Goal: Use online tool/utility: Utilize a website feature to perform a specific function

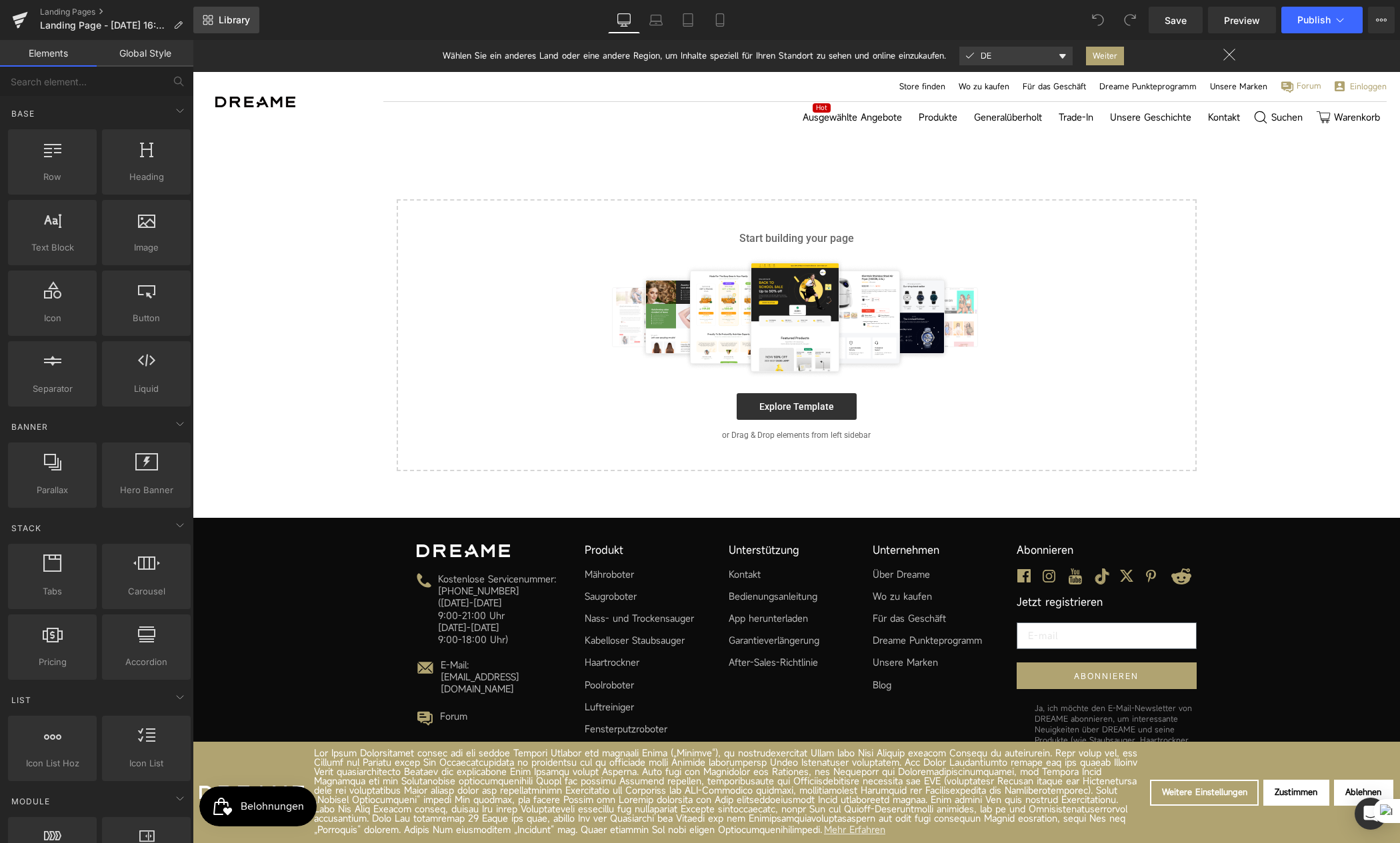
click at [224, 29] on link "Library" at bounding box center [226, 20] width 66 height 27
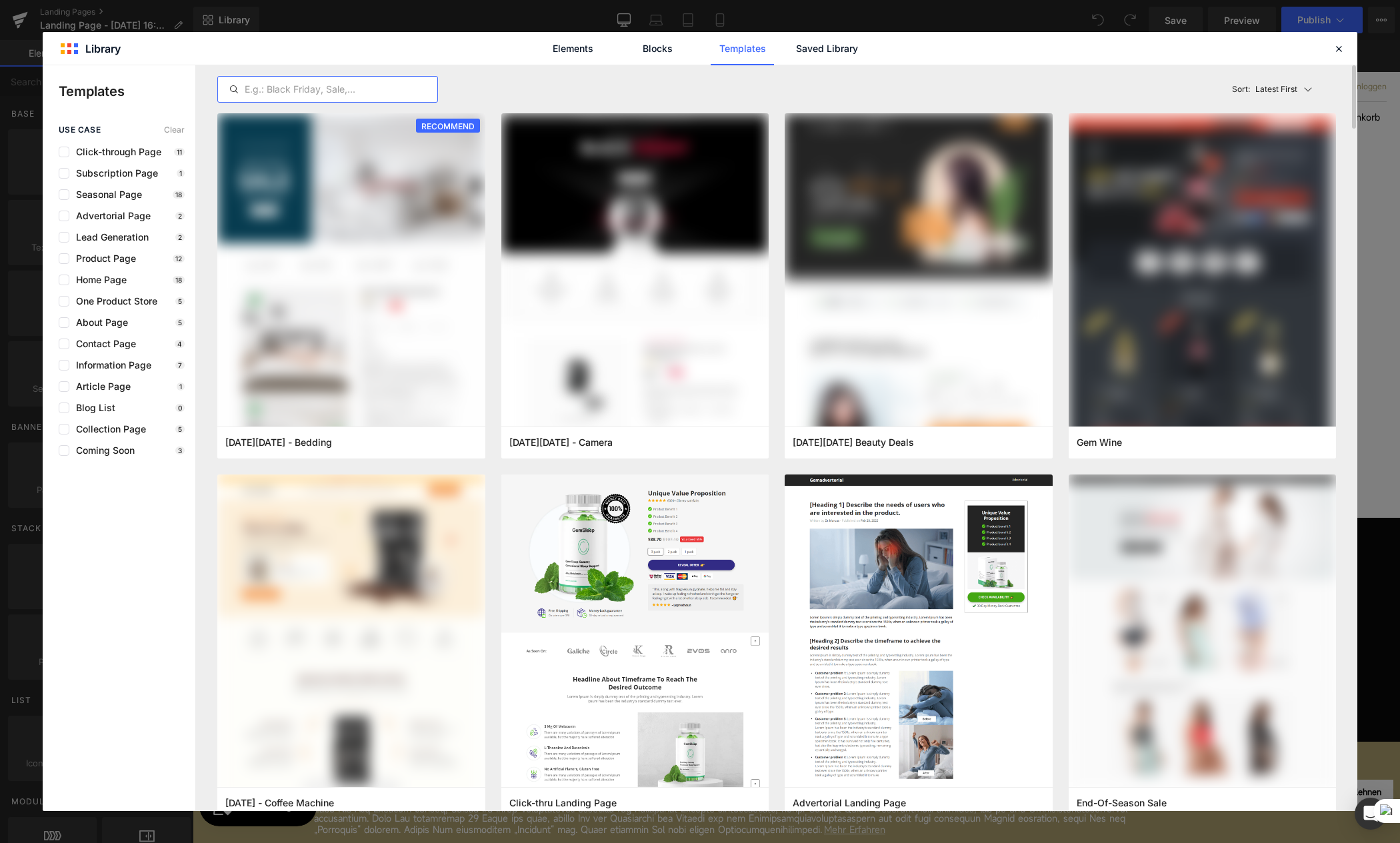
click at [307, 95] on input "text" at bounding box center [327, 89] width 219 height 16
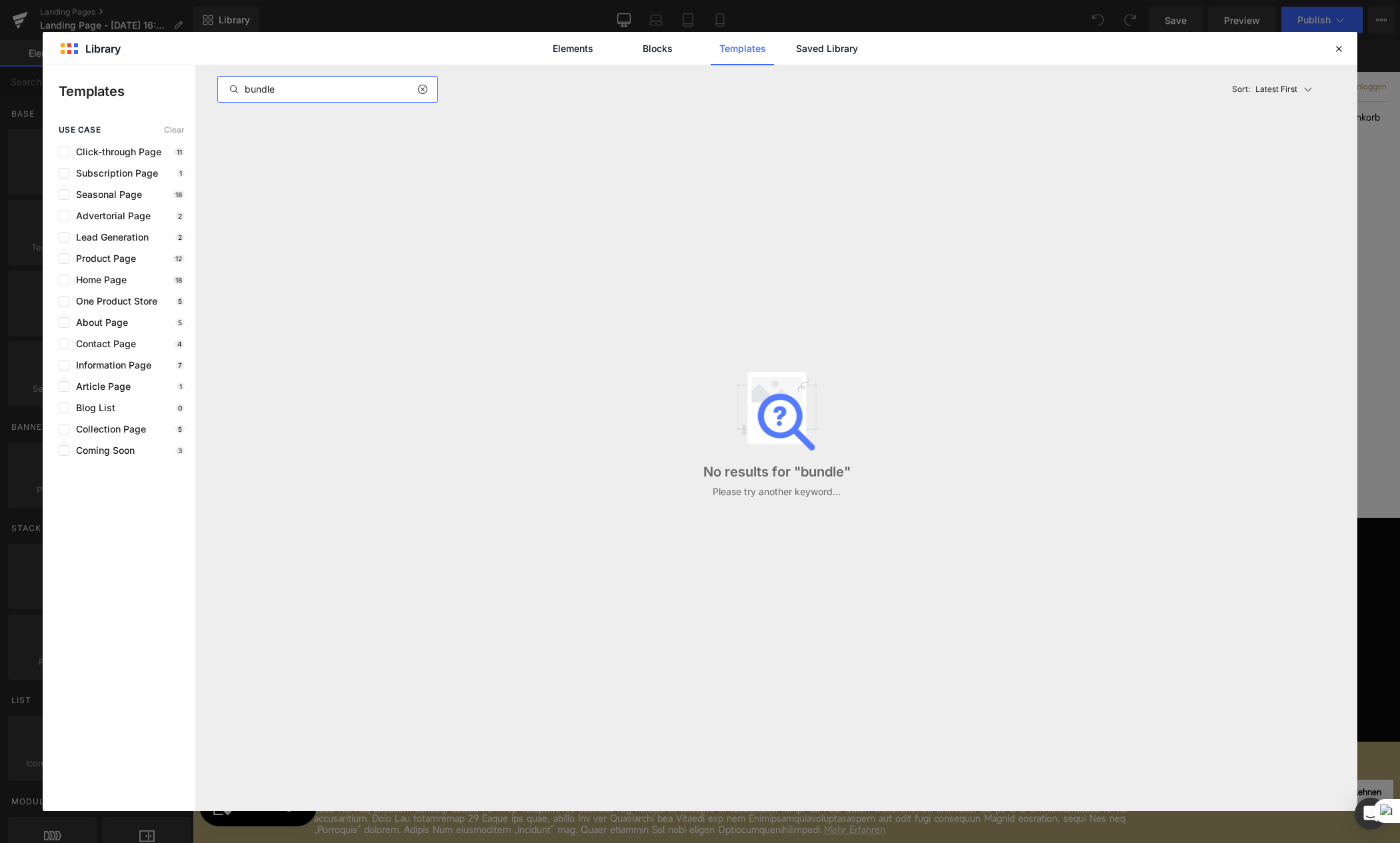
type input "bundle"
click at [576, 120] on div "No results for " bundle " Please try another keyword..." at bounding box center [776, 434] width 1118 height 643
click at [668, 53] on link "Blocks" at bounding box center [657, 48] width 63 height 33
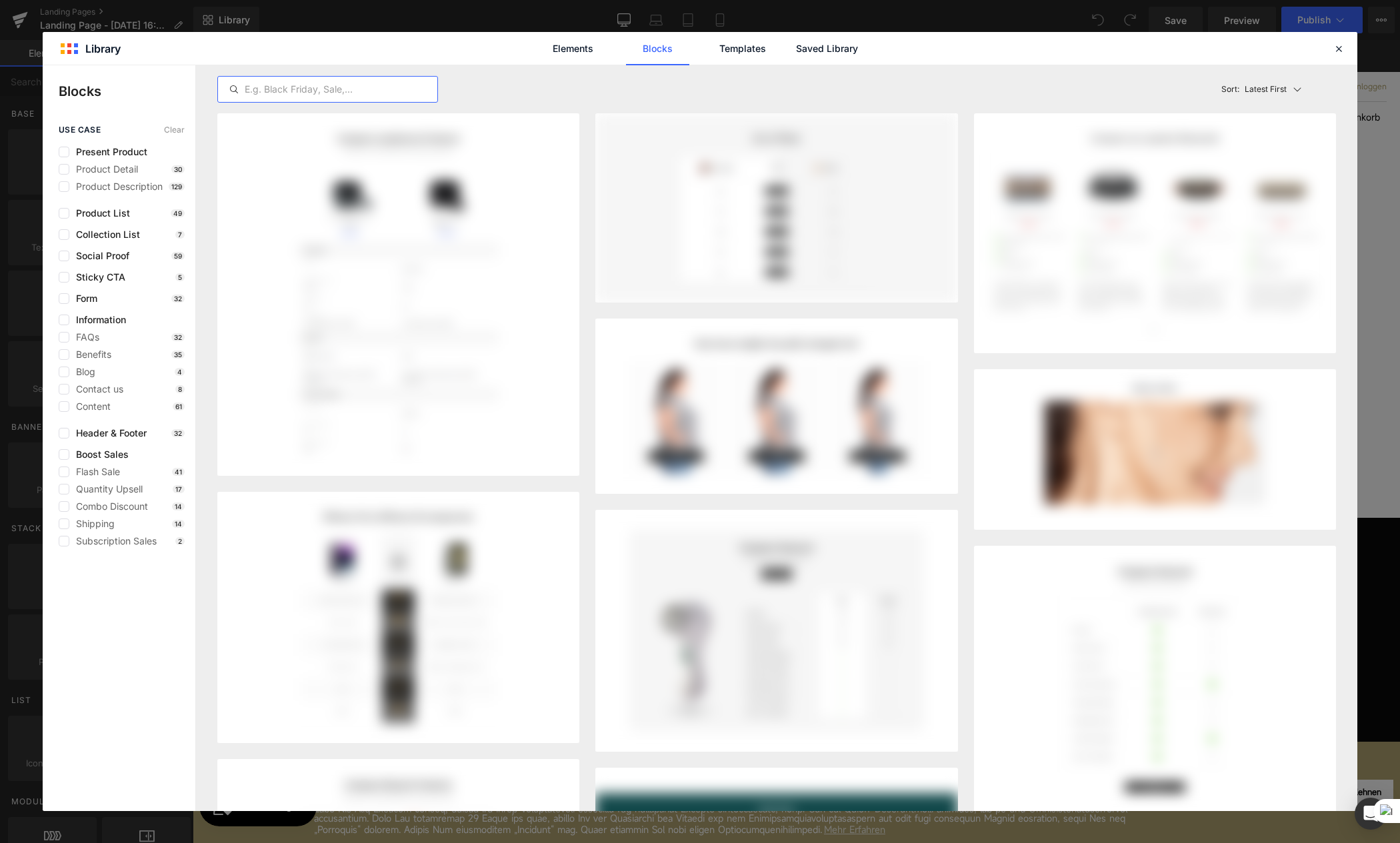
click at [303, 92] on input "text" at bounding box center [327, 89] width 219 height 16
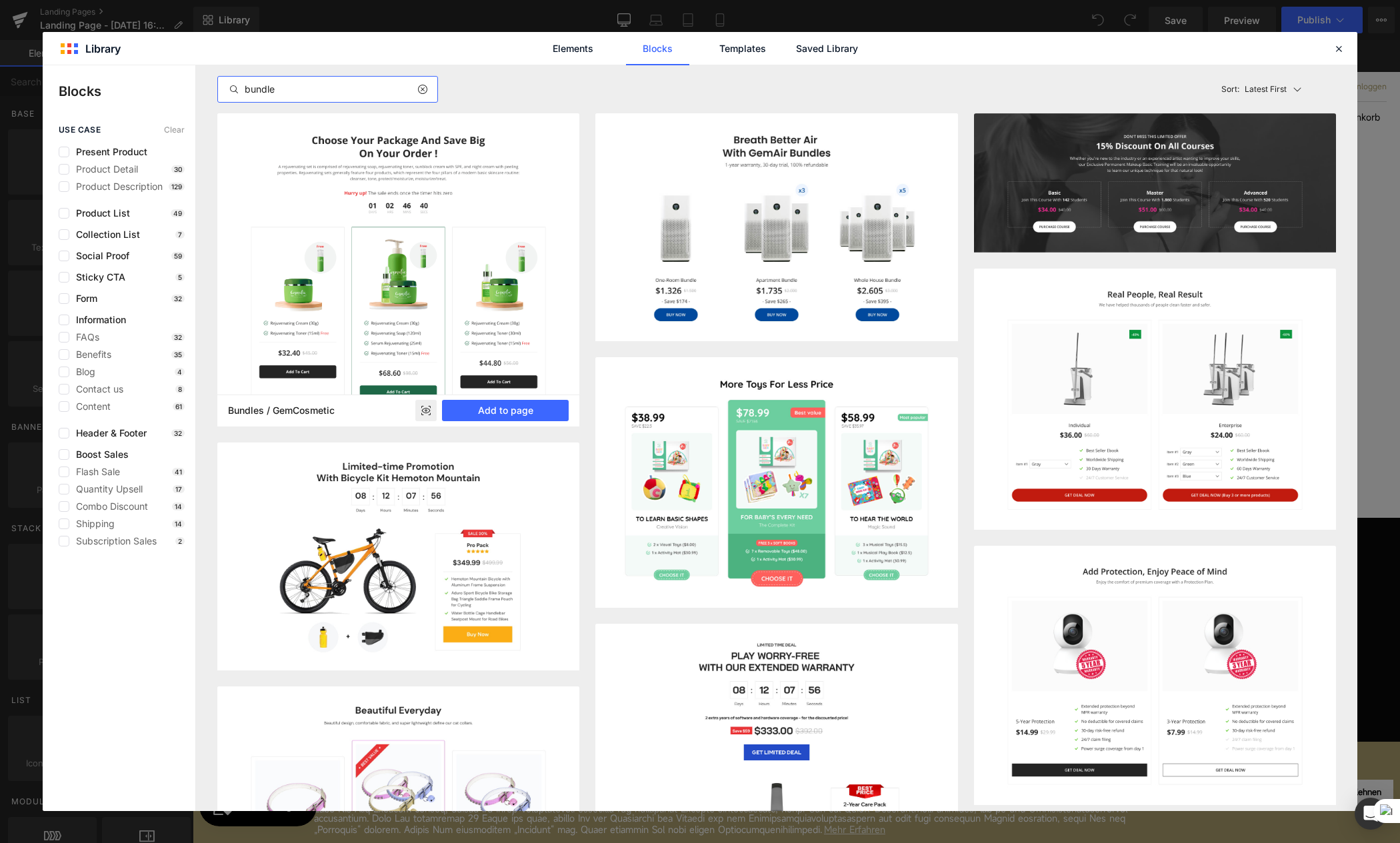
type input "bundle"
click at [427, 411] on rect at bounding box center [426, 410] width 22 height 22
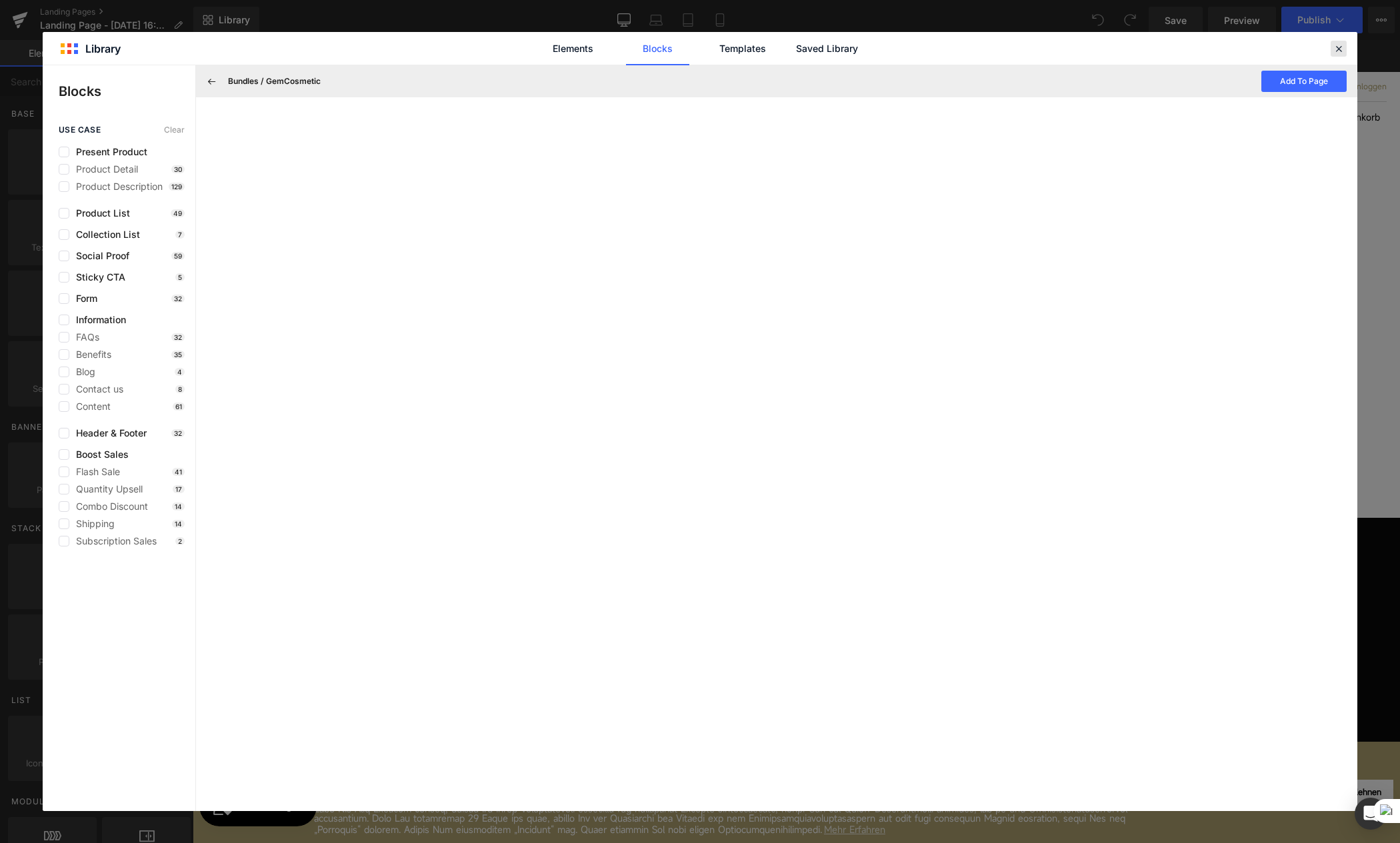
click at [1338, 48] on icon at bounding box center [1338, 48] width 12 height 12
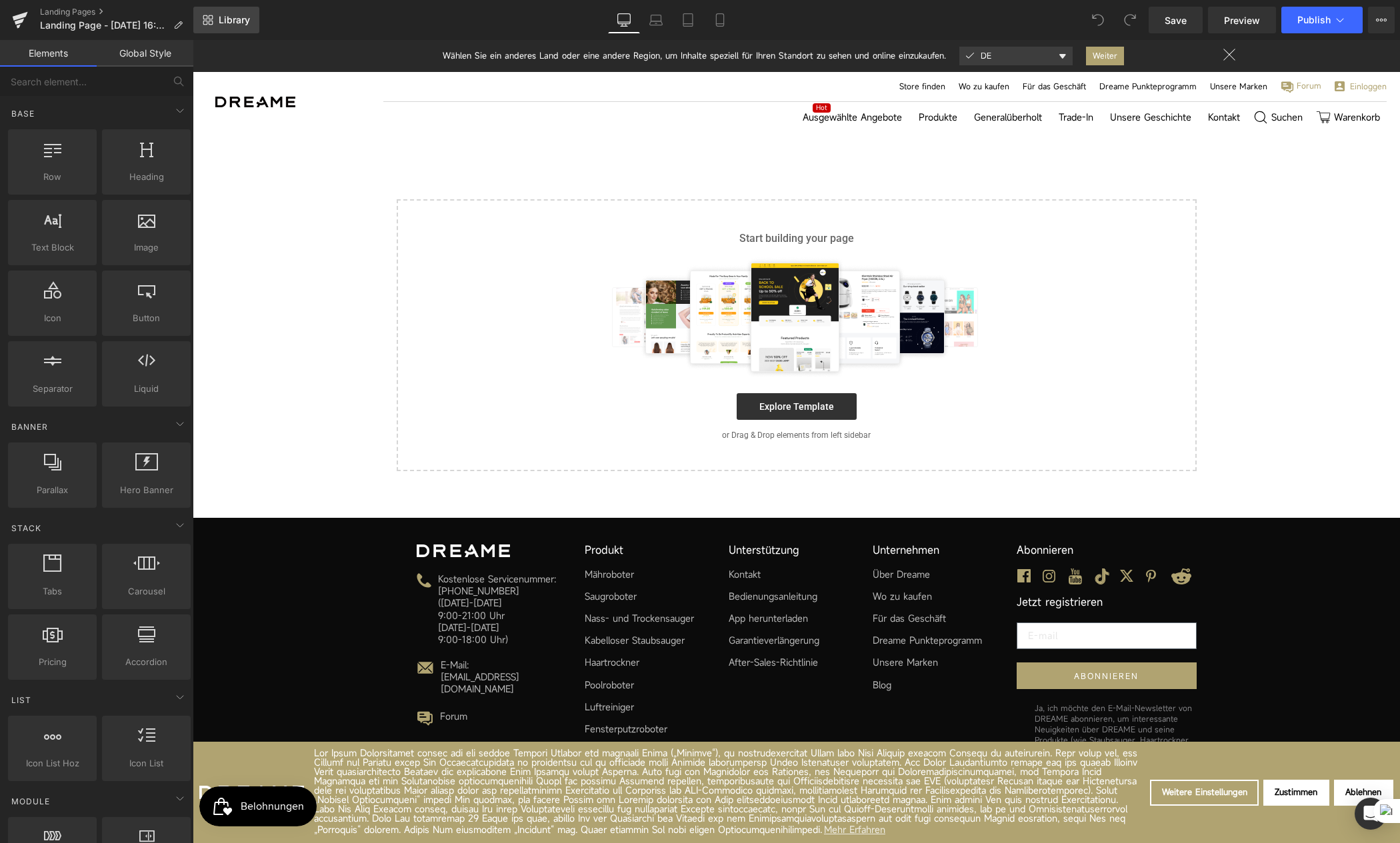
click at [234, 22] on span "Library" at bounding box center [234, 20] width 31 height 12
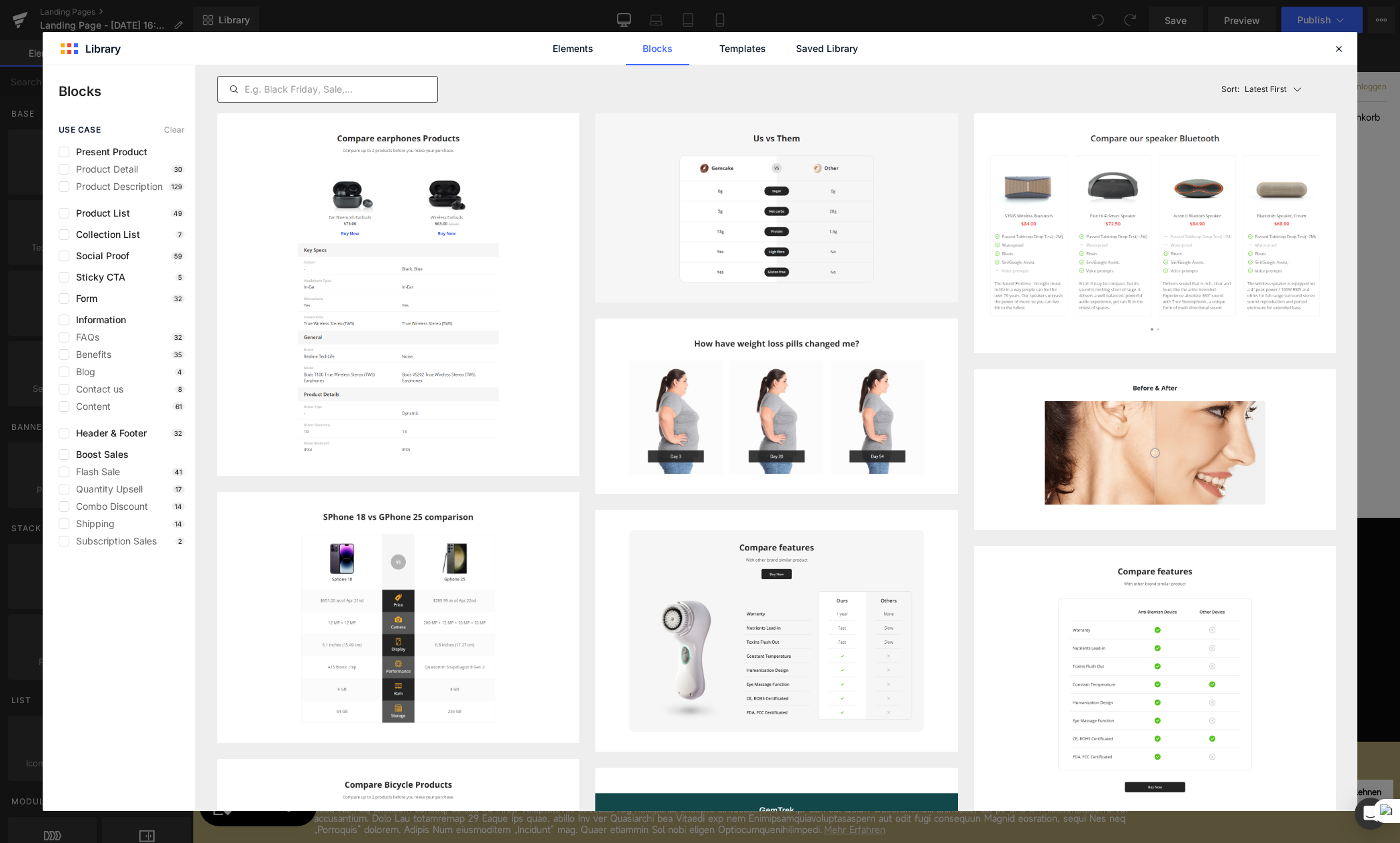
click at [308, 96] on input "text" at bounding box center [327, 89] width 219 height 16
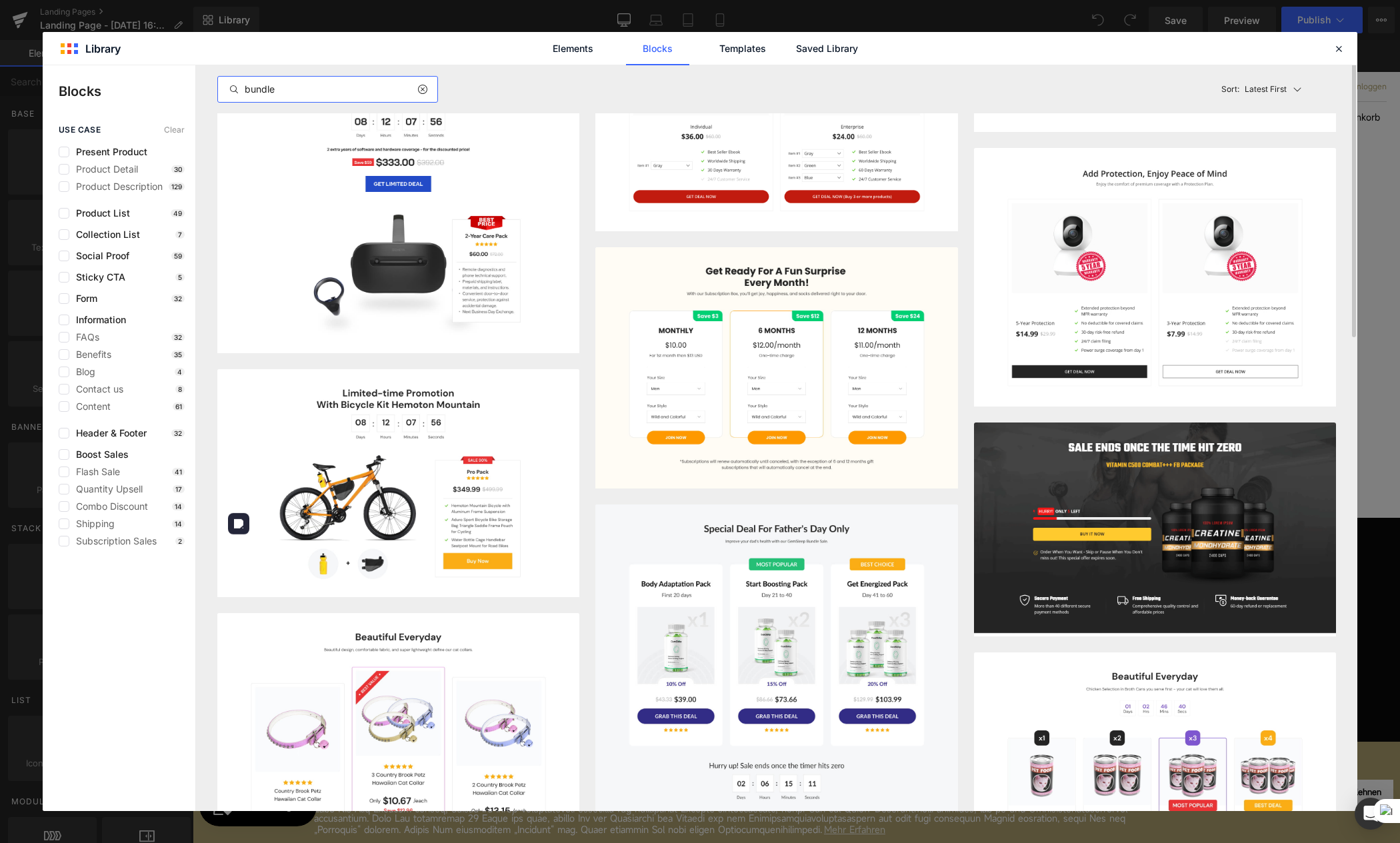
scroll to position [499, 0]
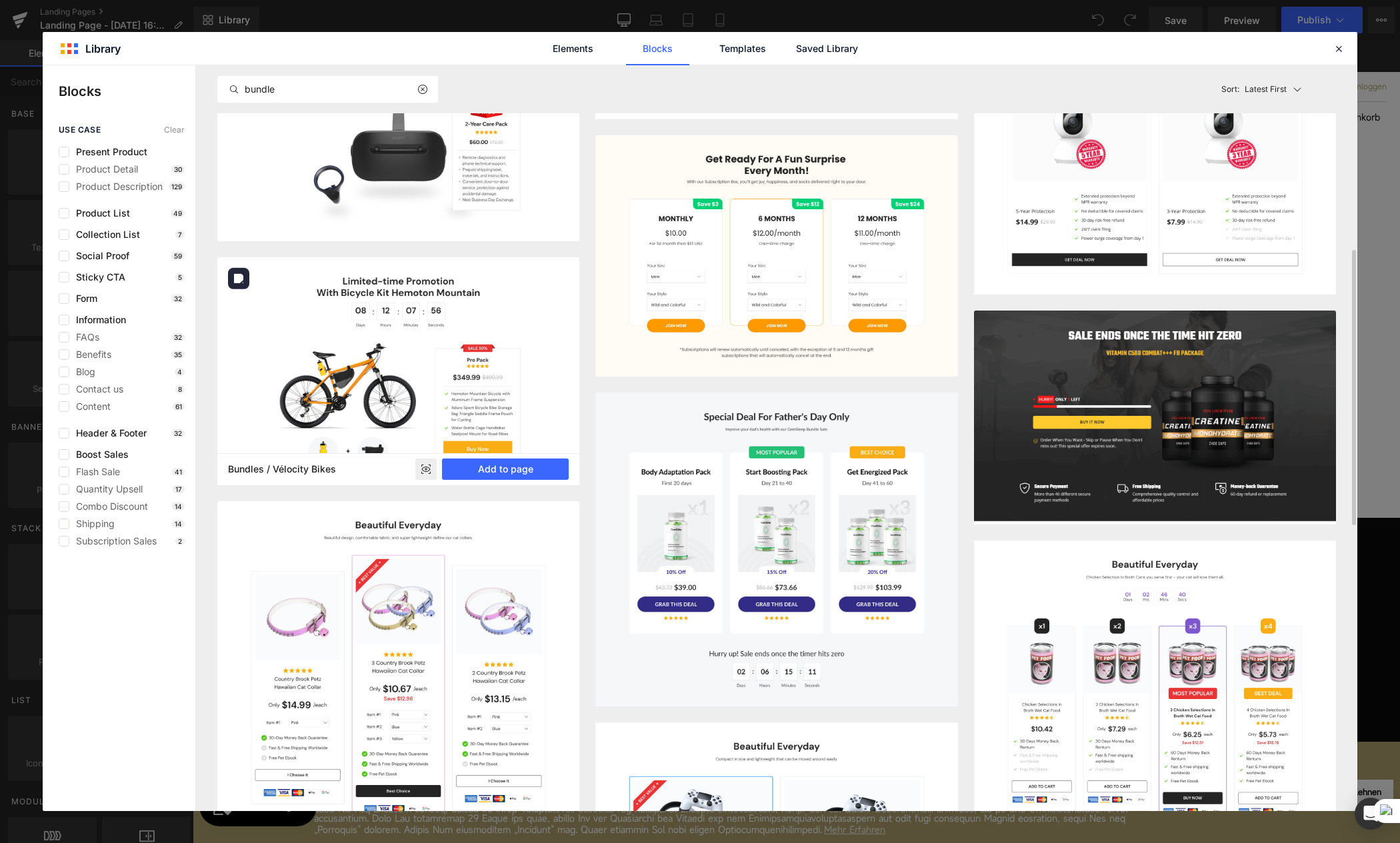
click at [375, 391] on img at bounding box center [398, 371] width 362 height 228
click at [430, 471] on rect at bounding box center [426, 469] width 22 height 22
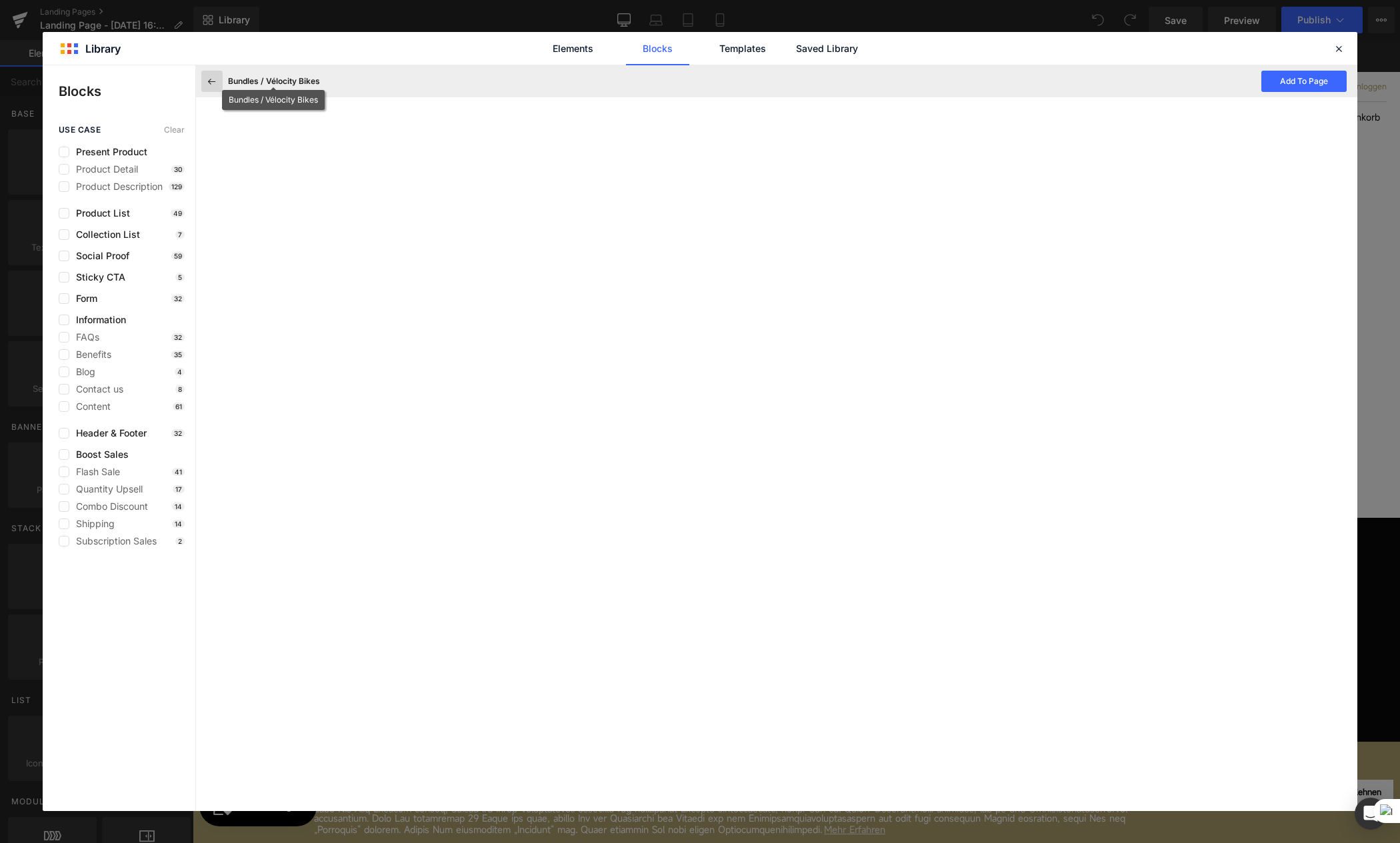
click at [218, 84] on button at bounding box center [212, 81] width 22 height 22
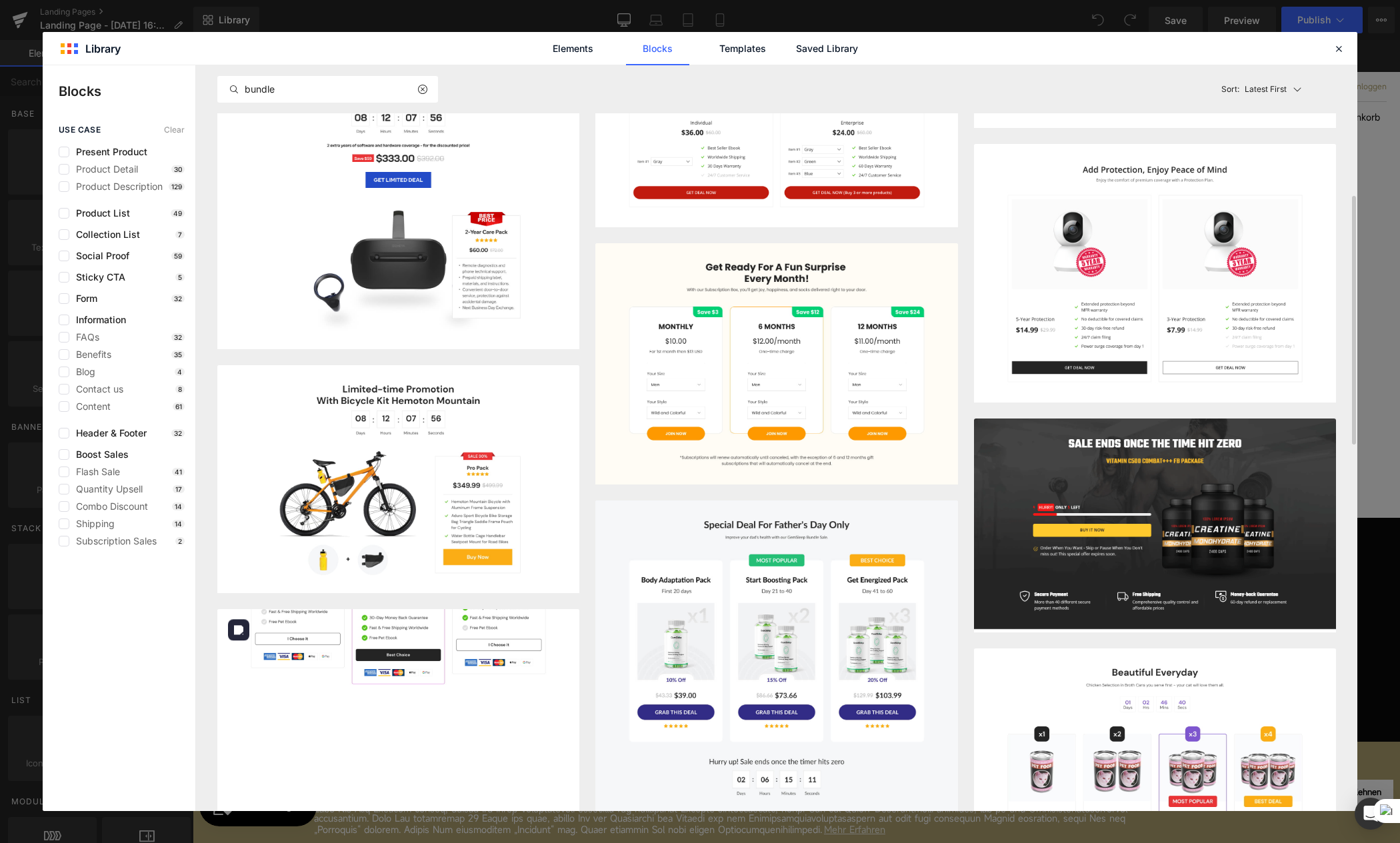
scroll to position [0, 0]
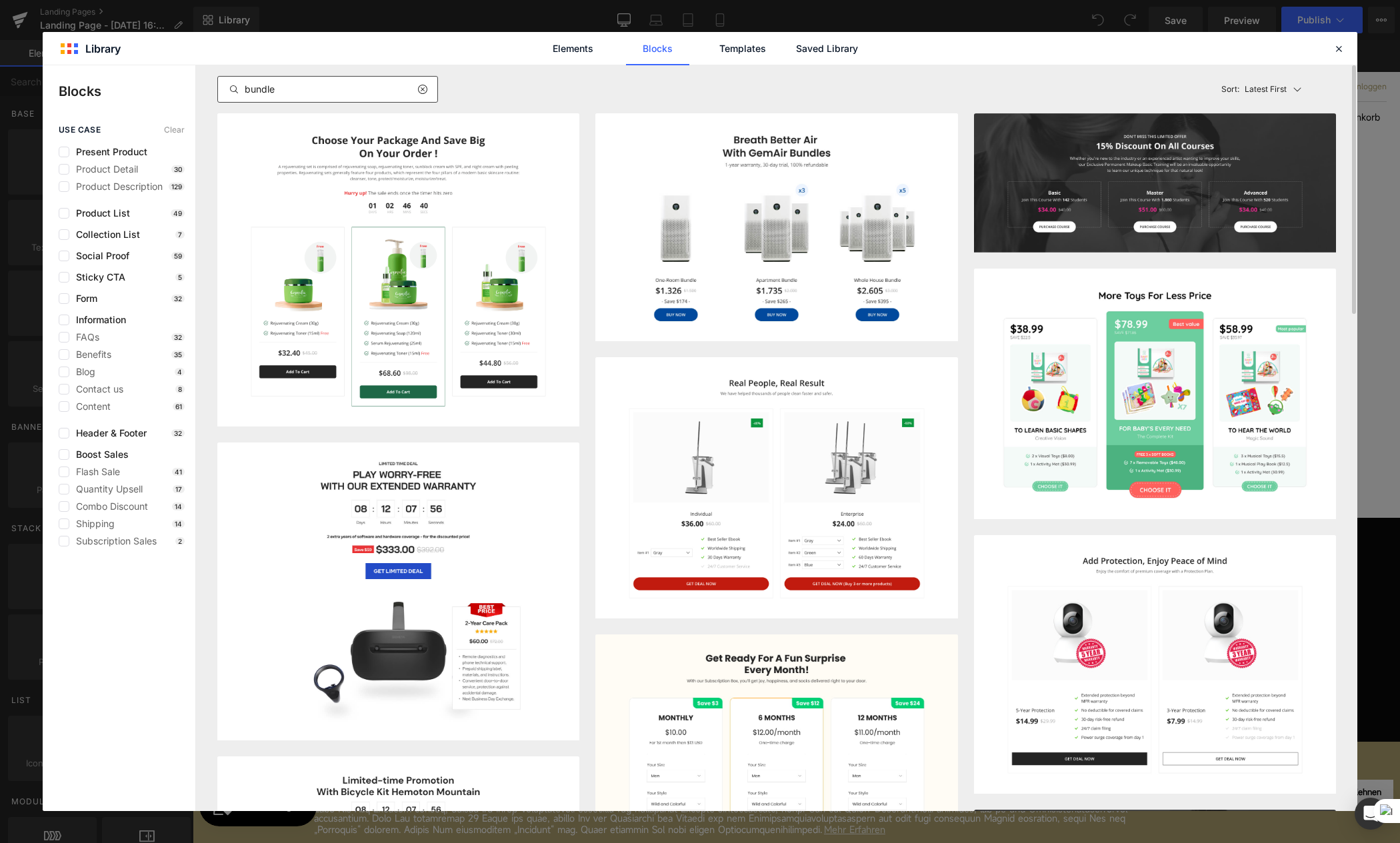
click at [310, 93] on input "bundle" at bounding box center [327, 89] width 219 height 16
click at [308, 93] on input "bundle" at bounding box center [327, 89] width 219 height 16
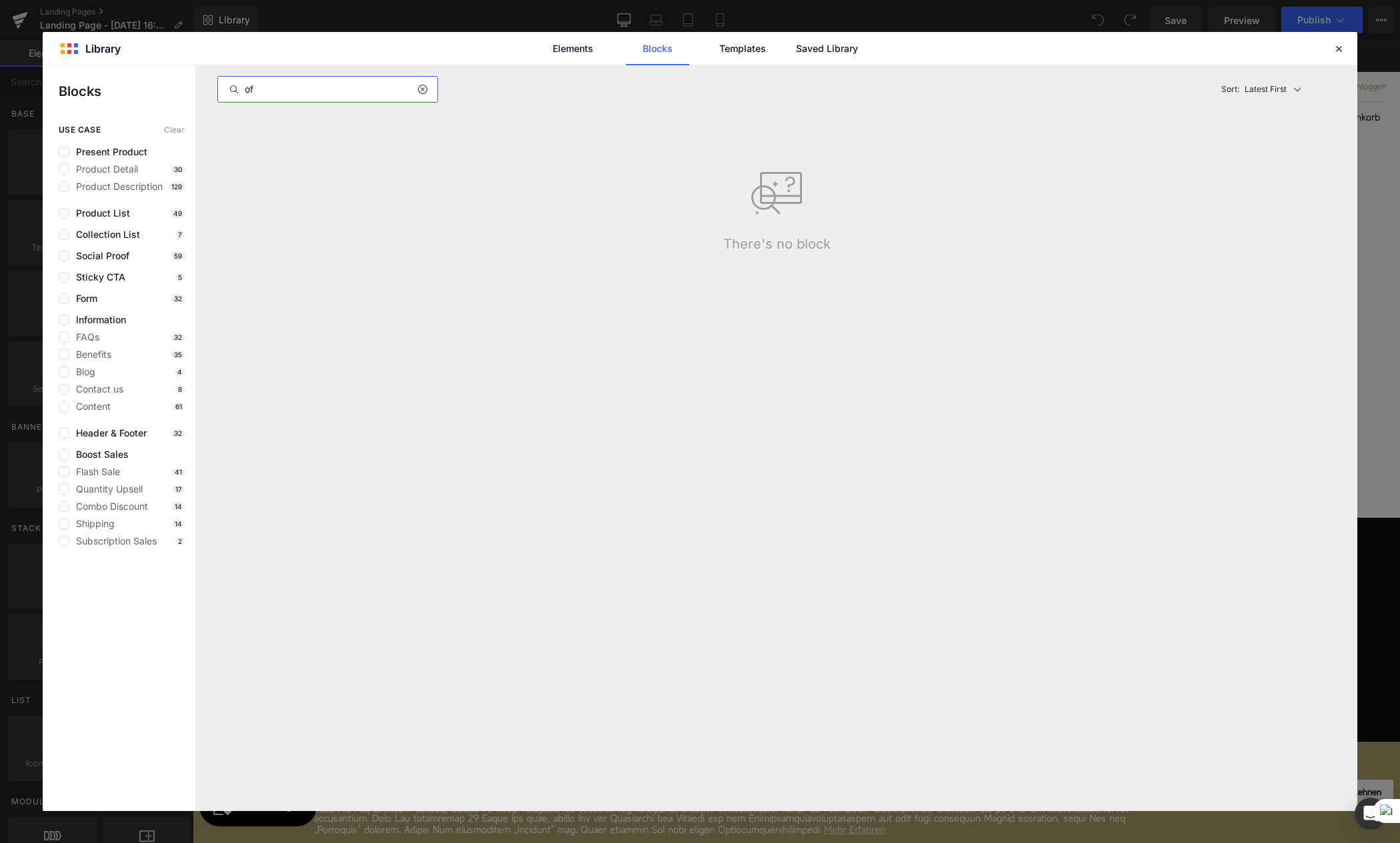
type input "o"
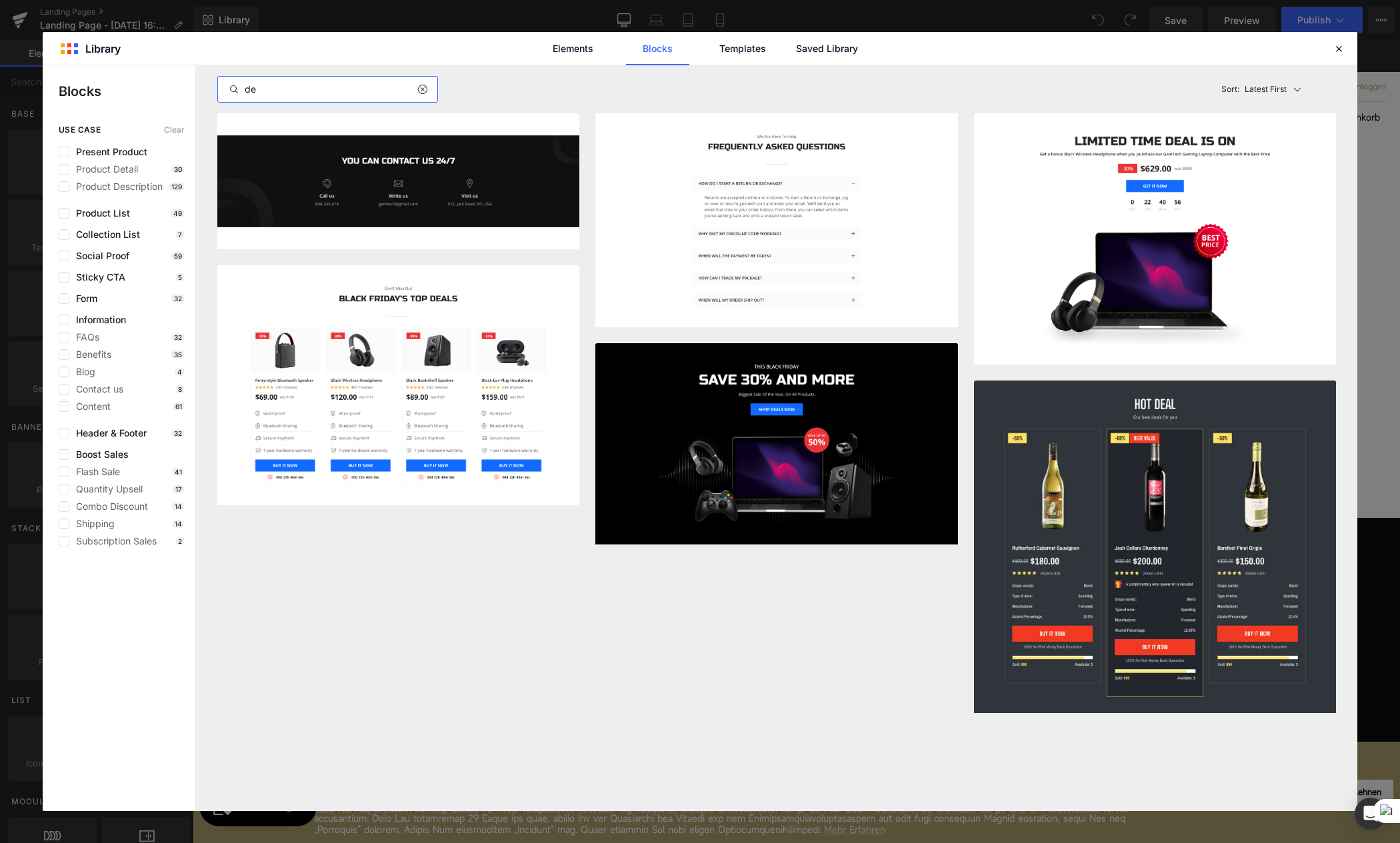
type input "d"
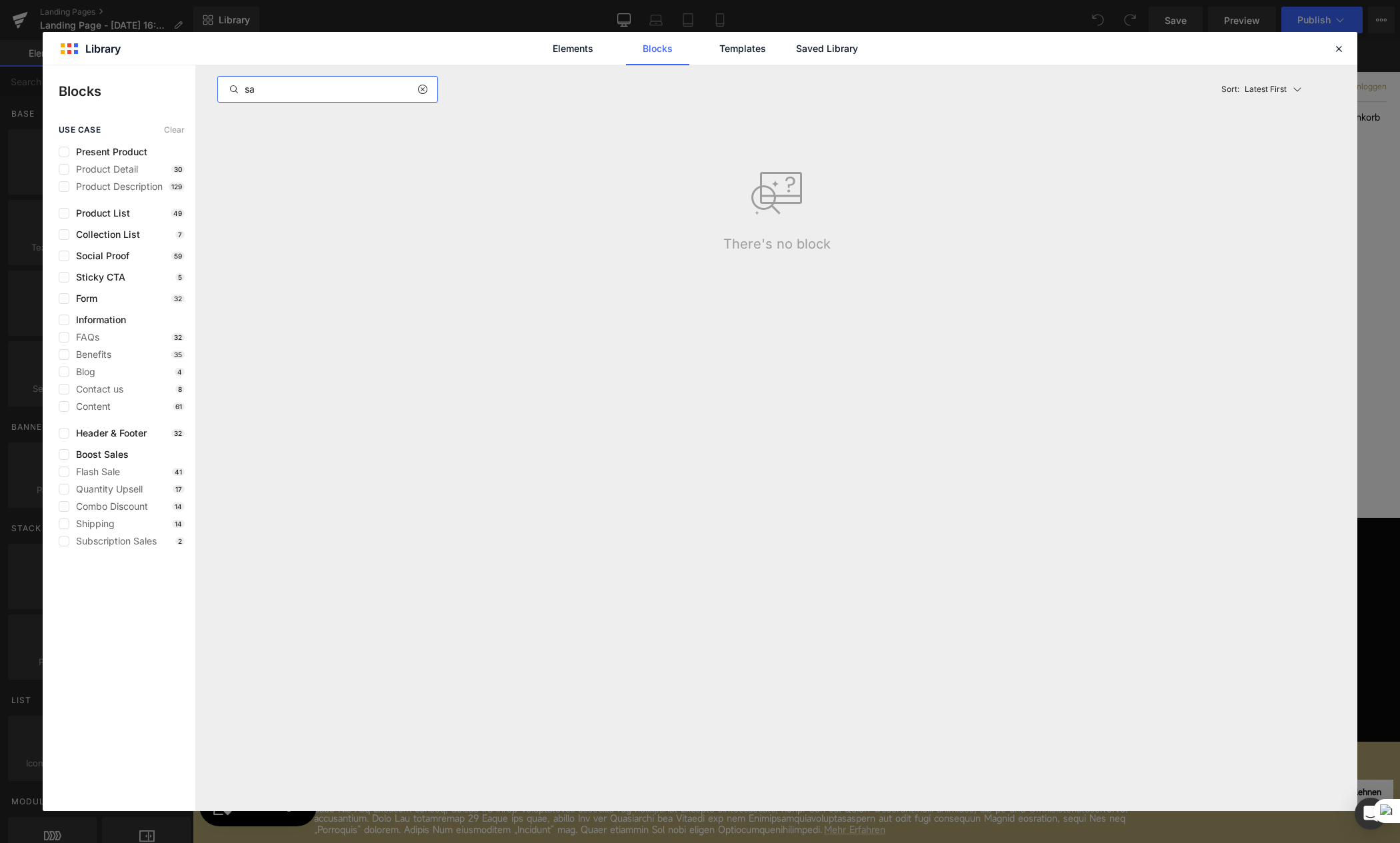
type input "s"
